Goal: Task Accomplishment & Management: Manage account settings

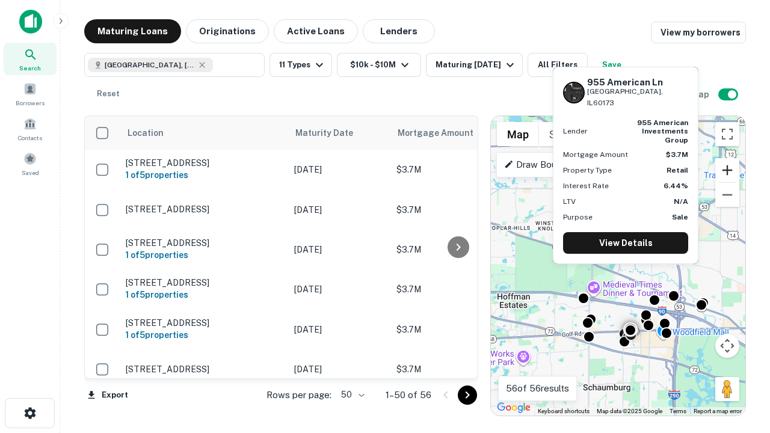
click at [727, 170] on button "Zoom in" at bounding box center [727, 170] width 24 height 24
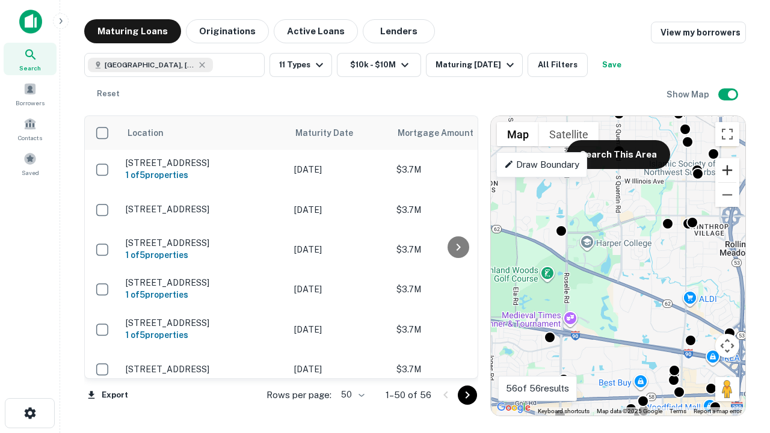
click at [727, 170] on button "Zoom in" at bounding box center [727, 170] width 24 height 24
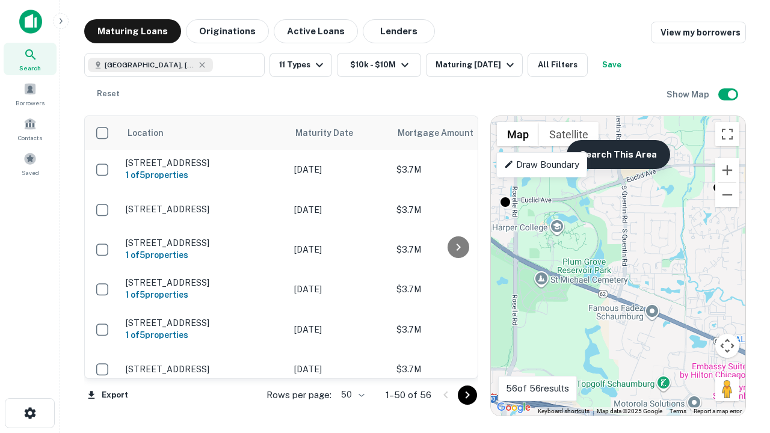
click at [618, 155] on button "Search This Area" at bounding box center [618, 154] width 103 height 29
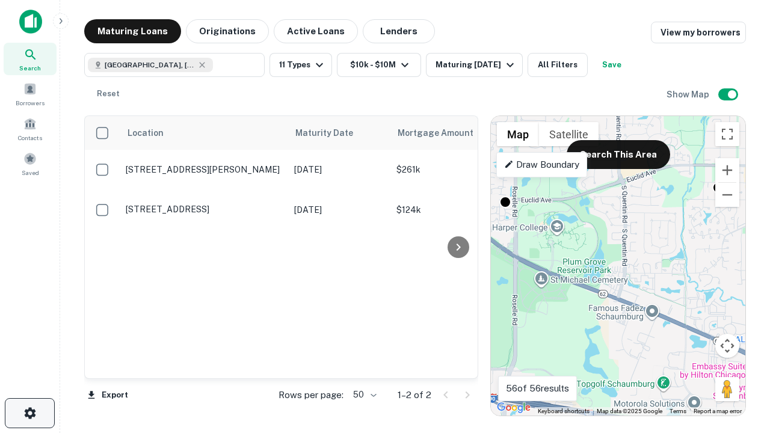
click at [29, 413] on icon "button" at bounding box center [30, 413] width 14 height 14
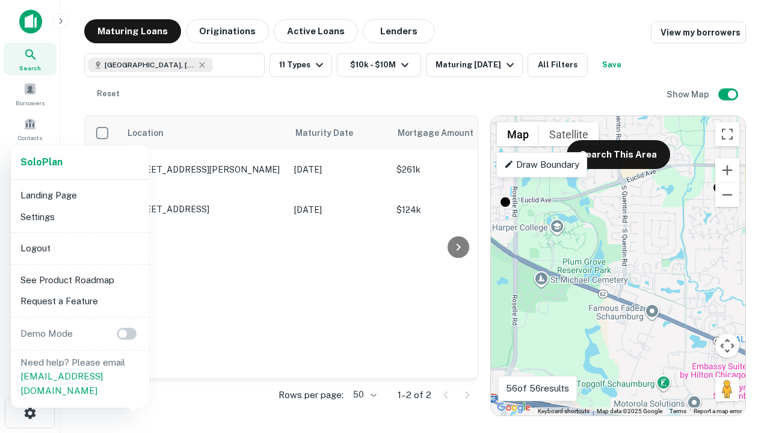
click at [79, 248] on li "Logout" at bounding box center [80, 249] width 129 height 22
